Goal: Navigation & Orientation: Find specific page/section

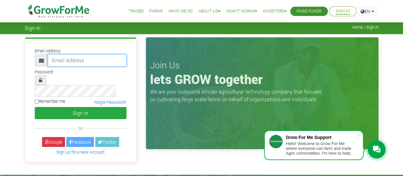
drag, startPoint x: 0, startPoint y: 0, endPoint x: 83, endPoint y: 62, distance: 104.0
click at [83, 62] on input "email" at bounding box center [87, 60] width 79 height 12
type input "adjeiadzinyo@gmail.com"
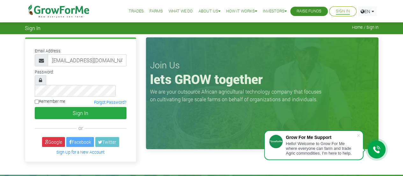
click at [35, 107] on button "Sign In" at bounding box center [81, 113] width 92 height 12
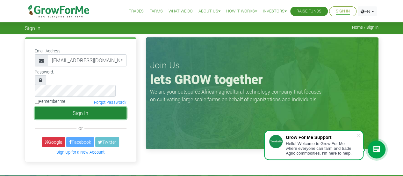
click at [92, 107] on button "Sign In" at bounding box center [81, 113] width 92 height 12
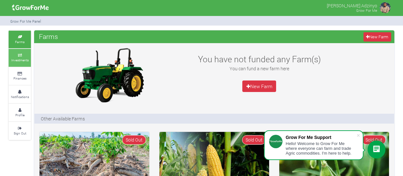
click at [15, 56] on link "Investments" at bounding box center [20, 58] width 22 height 18
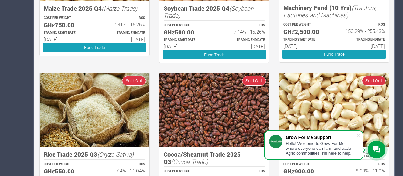
scroll to position [393, 0]
